Goal: Information Seeking & Learning: Learn about a topic

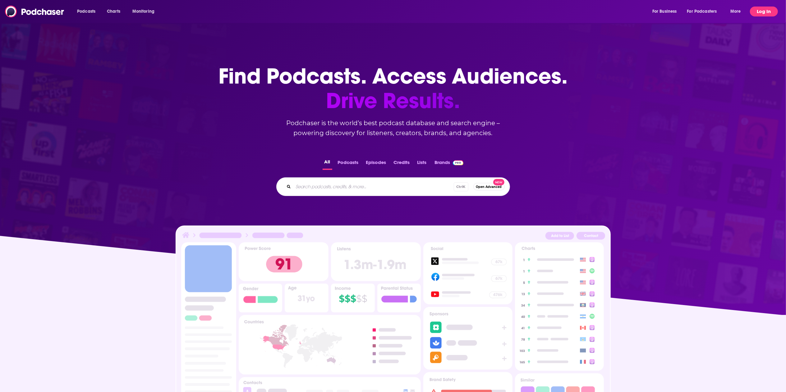
click at [772, 9] on button "Log In" at bounding box center [764, 12] width 28 height 10
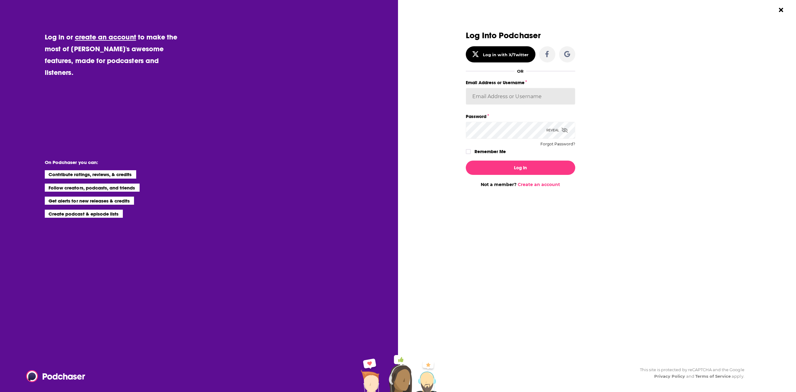
click at [494, 94] on input "Email Address or Username" at bounding box center [520, 96] width 109 height 17
type input "[PERSON_NAME][EMAIL_ADDRESS][PERSON_NAME][PERSON_NAME][DOMAIN_NAME]"
click at [466, 161] on button "Log In" at bounding box center [520, 168] width 109 height 14
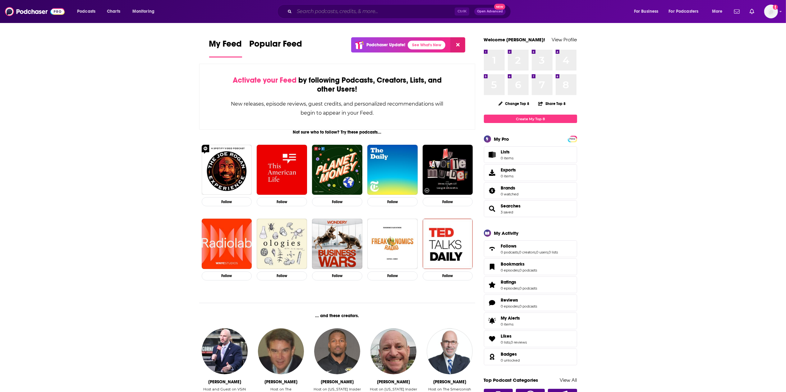
click at [314, 9] on input "Search podcasts, credits, & more..." at bounding box center [374, 12] width 160 height 10
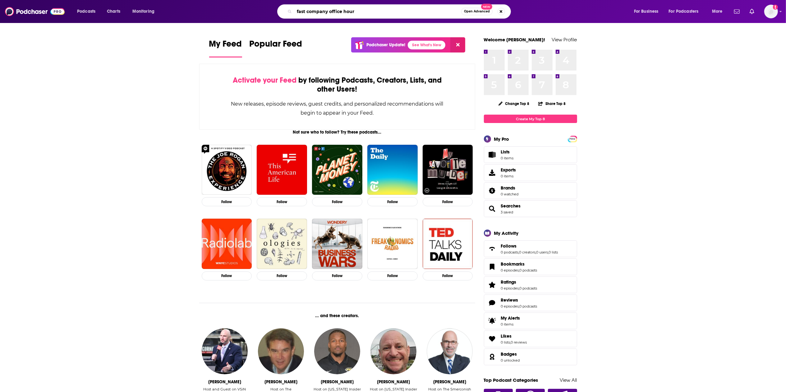
type input "fast company office hour"
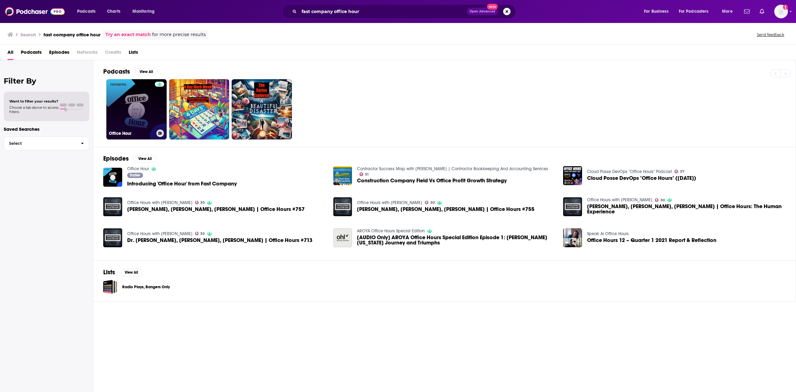
click at [143, 118] on link "Office Hour" at bounding box center [136, 109] width 60 height 60
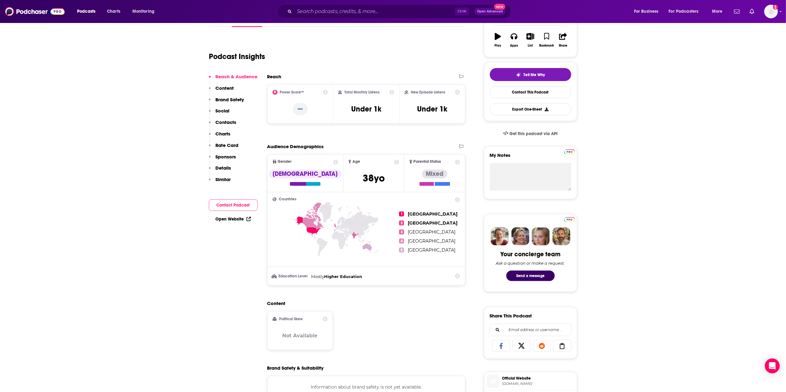
scroll to position [105, 0]
